Goal: Task Accomplishment & Management: Use online tool/utility

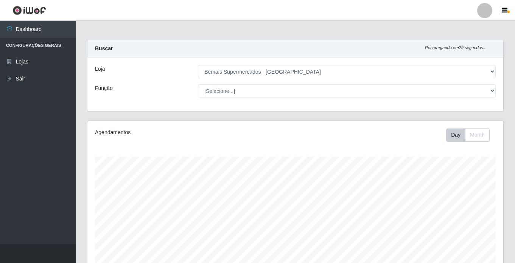
select select "250"
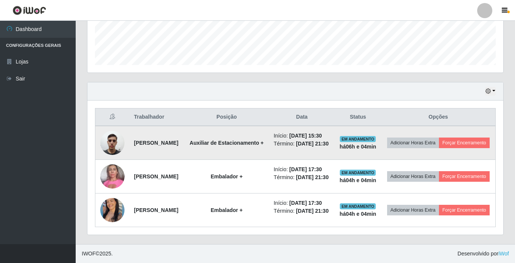
scroll to position [157, 416]
click at [452, 138] on button "Forçar Encerramento" at bounding box center [464, 143] width 51 height 11
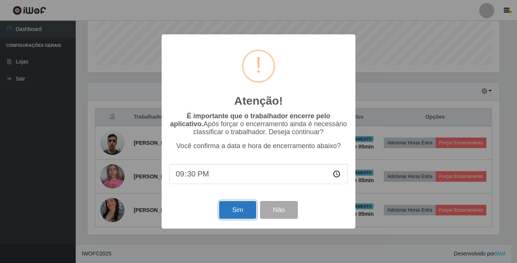
click at [237, 209] on button "Sim" at bounding box center [237, 210] width 37 height 18
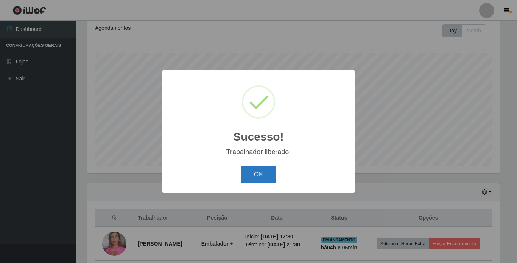
click at [265, 174] on button "OK" at bounding box center [258, 175] width 35 height 18
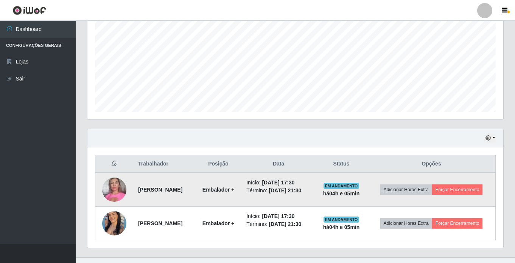
scroll to position [172, 0]
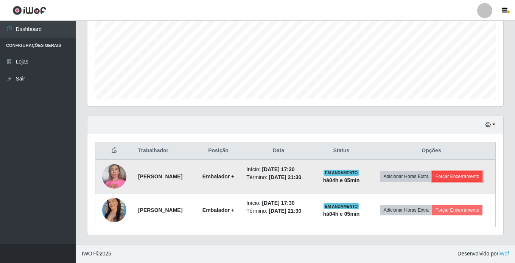
click at [464, 176] on button "Forçar Encerramento" at bounding box center [457, 176] width 51 height 11
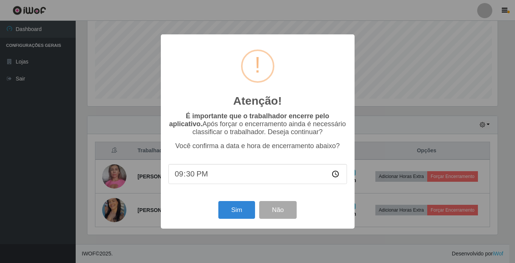
scroll to position [157, 412]
click at [234, 208] on button "Sim" at bounding box center [237, 210] width 37 height 18
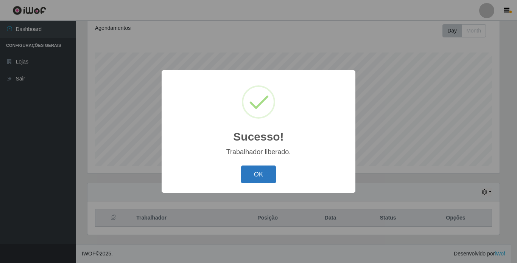
click at [258, 178] on button "OK" at bounding box center [258, 175] width 35 height 18
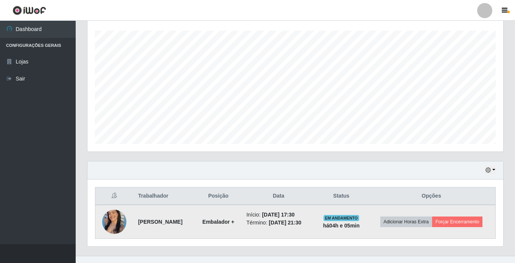
scroll to position [138, 0]
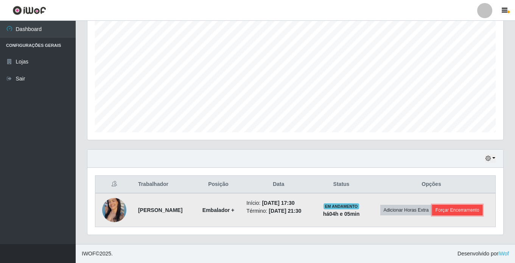
click at [458, 213] on button "Forçar Encerramento" at bounding box center [457, 210] width 51 height 11
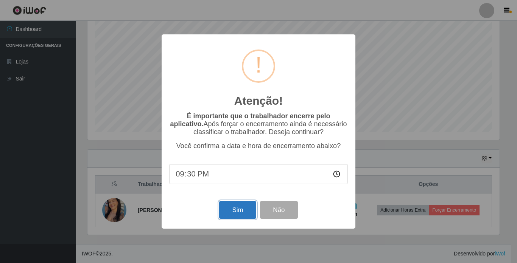
click at [228, 216] on button "Sim" at bounding box center [237, 210] width 37 height 18
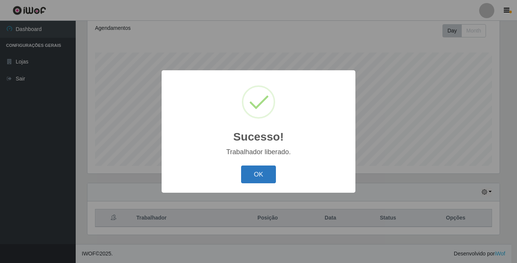
click at [264, 176] on button "OK" at bounding box center [258, 175] width 35 height 18
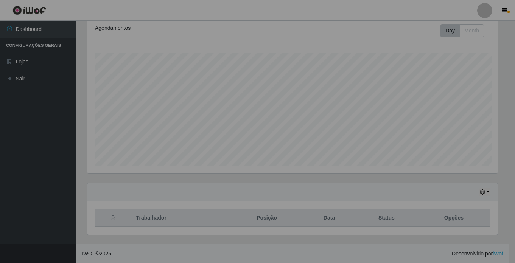
scroll to position [0, 0]
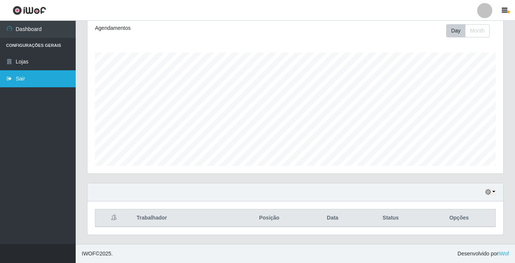
click at [23, 82] on link "Sair" at bounding box center [38, 78] width 76 height 17
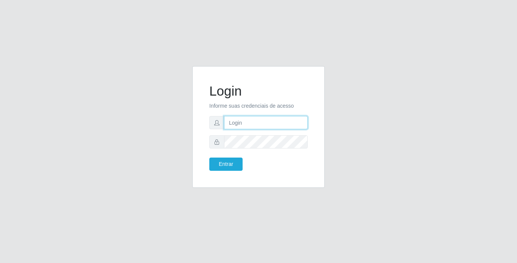
drag, startPoint x: 0, startPoint y: 0, endPoint x: 268, endPoint y: 125, distance: 295.9
click at [268, 125] on input "text" at bounding box center [266, 122] width 84 height 13
click at [370, 129] on div "Login Informe suas credenciais de acesso Entrar" at bounding box center [259, 131] width 432 height 131
